Goal: Find specific page/section: Find specific page/section

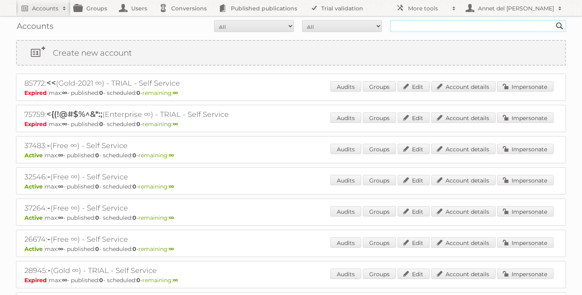
click at [437, 20] on input "text" at bounding box center [478, 26] width 176 height 12
type input "miodcean"
click at [553, 20] on input "Search" at bounding box center [559, 26] width 12 height 12
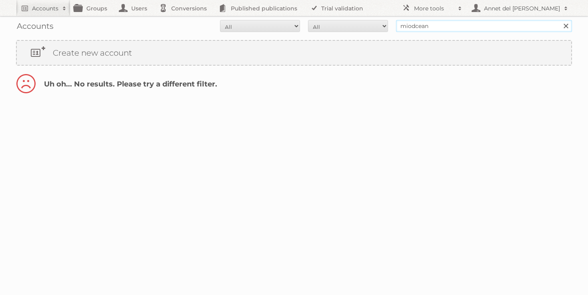
click at [427, 28] on input "miodcean" at bounding box center [484, 26] width 176 height 12
click at [559, 20] on input "Search" at bounding box center [565, 26] width 12 height 12
click at [416, 25] on input "miodcean" at bounding box center [484, 26] width 176 height 12
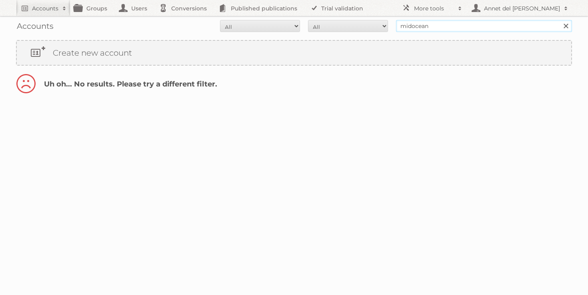
type input "midocean"
click at [559, 20] on input "Search" at bounding box center [565, 26] width 12 height 12
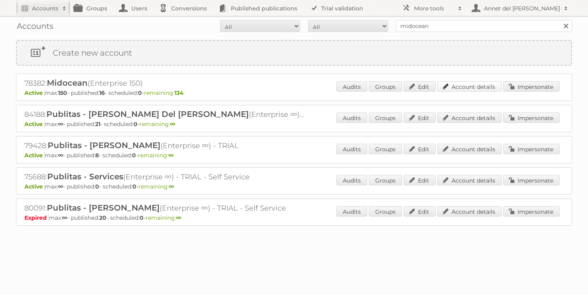
click at [465, 89] on link "Account details" at bounding box center [469, 86] width 64 height 10
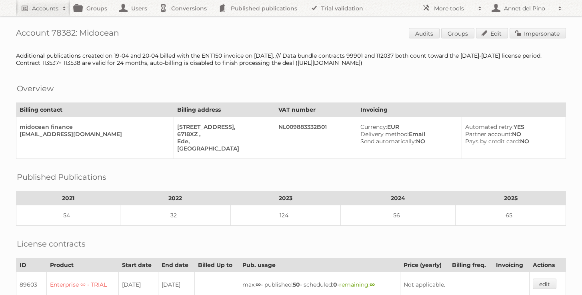
click at [535, 34] on link "Impersonate" at bounding box center [537, 33] width 56 height 10
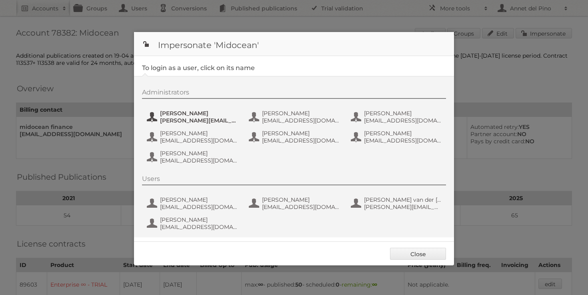
click at [195, 114] on span "Alfonso" at bounding box center [199, 113] width 78 height 7
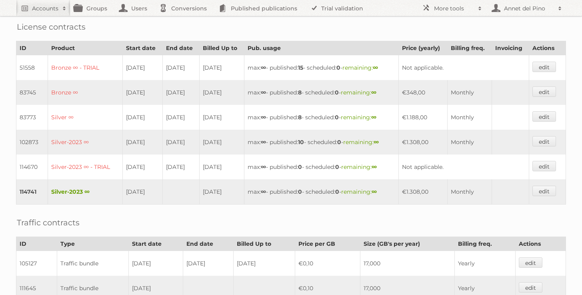
scroll to position [347, 0]
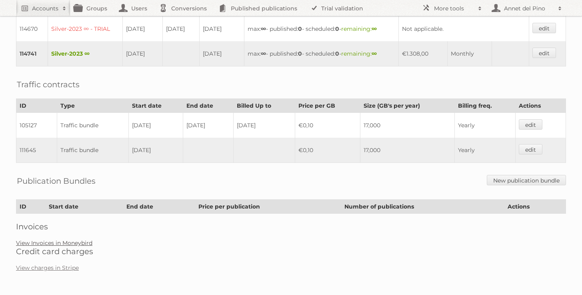
click at [42, 241] on link "View Invoices in Moneybird" at bounding box center [54, 242] width 76 height 7
click at [56, 267] on link "View charges in Stripe" at bounding box center [47, 267] width 63 height 7
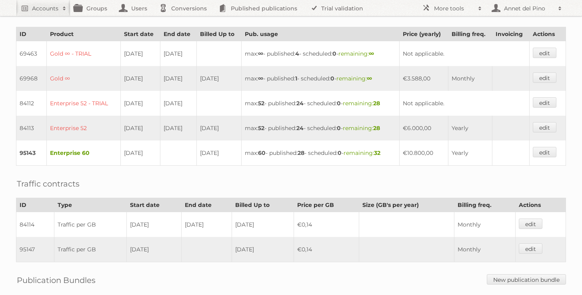
scroll to position [318, 0]
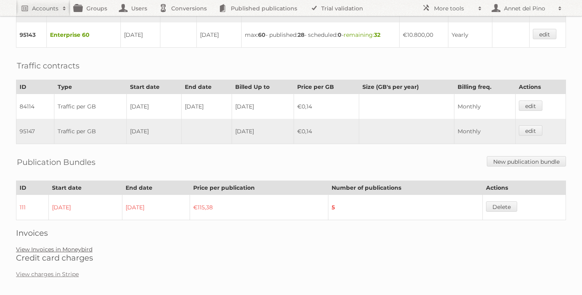
click at [88, 245] on link "View Invoices in Moneybird" at bounding box center [54, 248] width 76 height 7
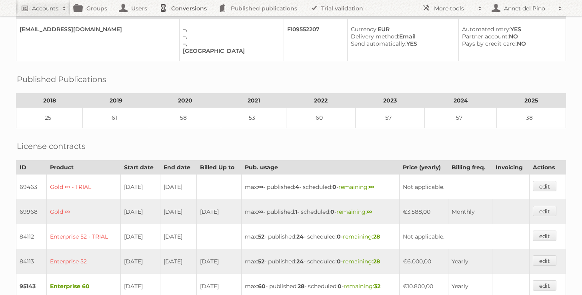
scroll to position [71, 0]
